Goal: Task Accomplishment & Management: Manage account settings

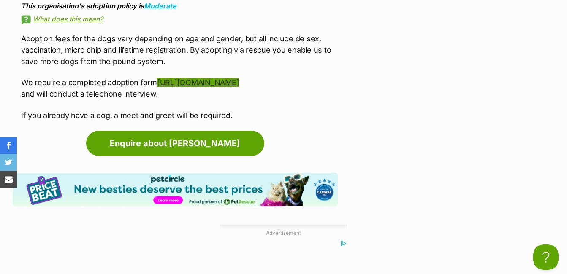
click at [239, 87] on link "https://docs.google.com/forms/d/e/1FAIpQLSdQhmFVcIACGguysSdB82hrDQoq-QoeArVKZvl…" at bounding box center [198, 82] width 82 height 9
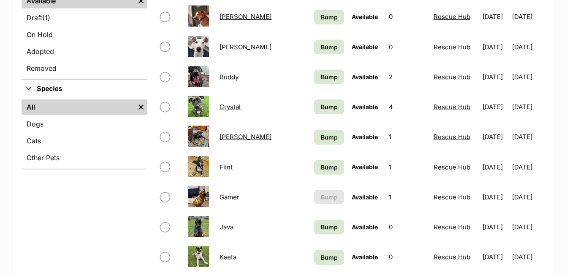
scroll to position [296, 0]
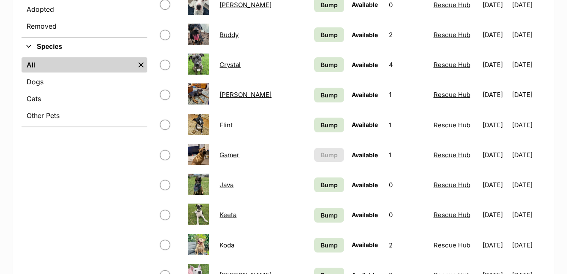
click at [237, 65] on link "Crystal" at bounding box center [230, 65] width 21 height 8
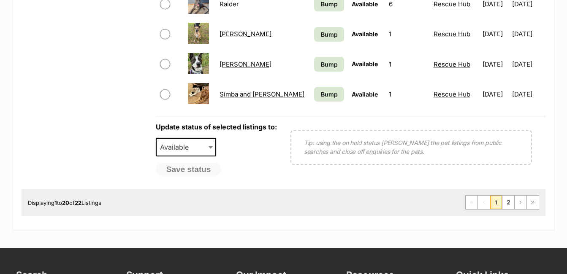
scroll to position [718, 0]
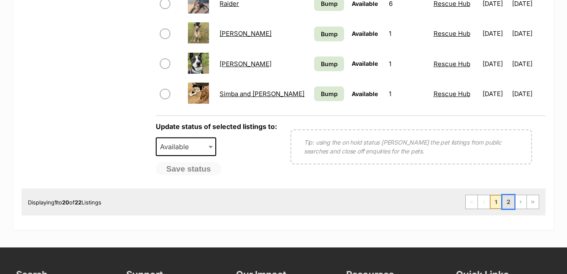
click at [508, 204] on link "2" at bounding box center [509, 203] width 12 height 14
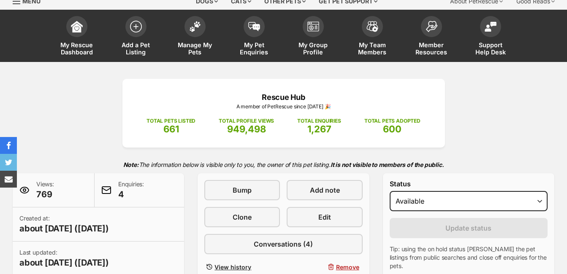
scroll to position [84, 0]
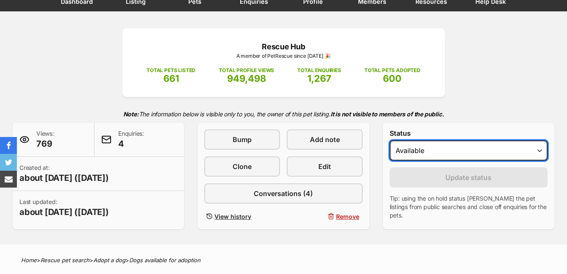
click at [538, 150] on select "Draft - not available as listing has enquires Available On hold Adopted" at bounding box center [469, 151] width 158 height 20
select select "on_hold"
click at [390, 141] on select "Draft - not available as listing has enquires Available On hold Adopted" at bounding box center [469, 151] width 158 height 20
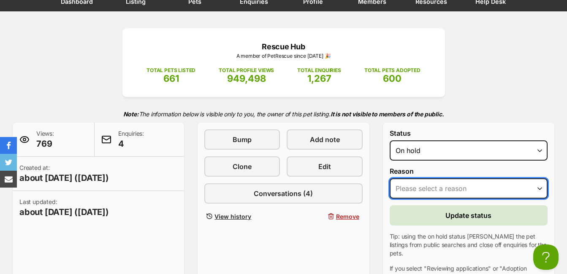
click at [540, 190] on select "Please select a reason Medical reasons Reviewing applications Adoption pending …" at bounding box center [469, 189] width 158 height 20
select select "reviewing_applications"
click at [390, 179] on select "Please select a reason Medical reasons Reviewing applications Adoption pending …" at bounding box center [469, 189] width 158 height 20
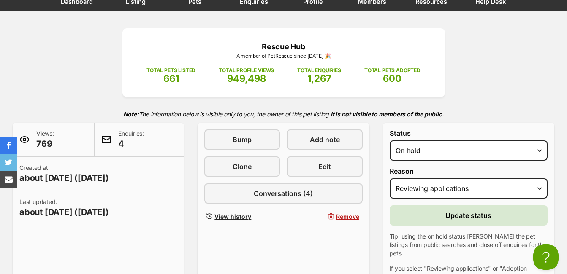
click at [478, 217] on span "Update status" at bounding box center [469, 216] width 46 height 10
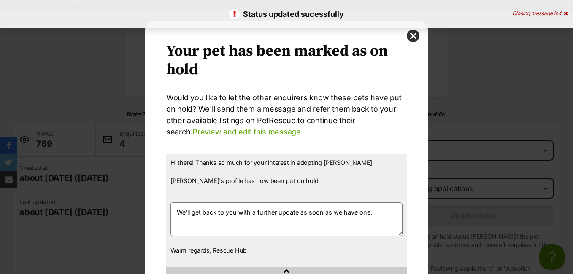
scroll to position [68, 0]
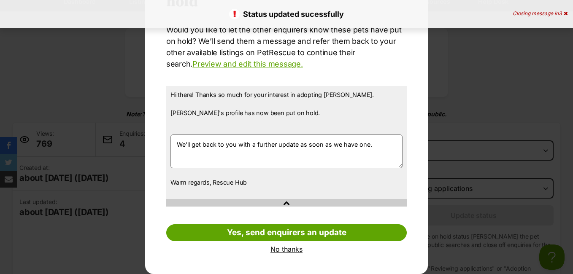
drag, startPoint x: 286, startPoint y: 250, endPoint x: 292, endPoint y: 249, distance: 6.0
click at [286, 250] on link "No thanks" at bounding box center [286, 250] width 241 height 8
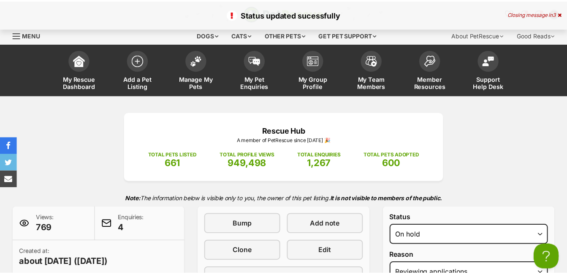
scroll to position [84, 0]
